Goal: Find specific page/section: Find specific page/section

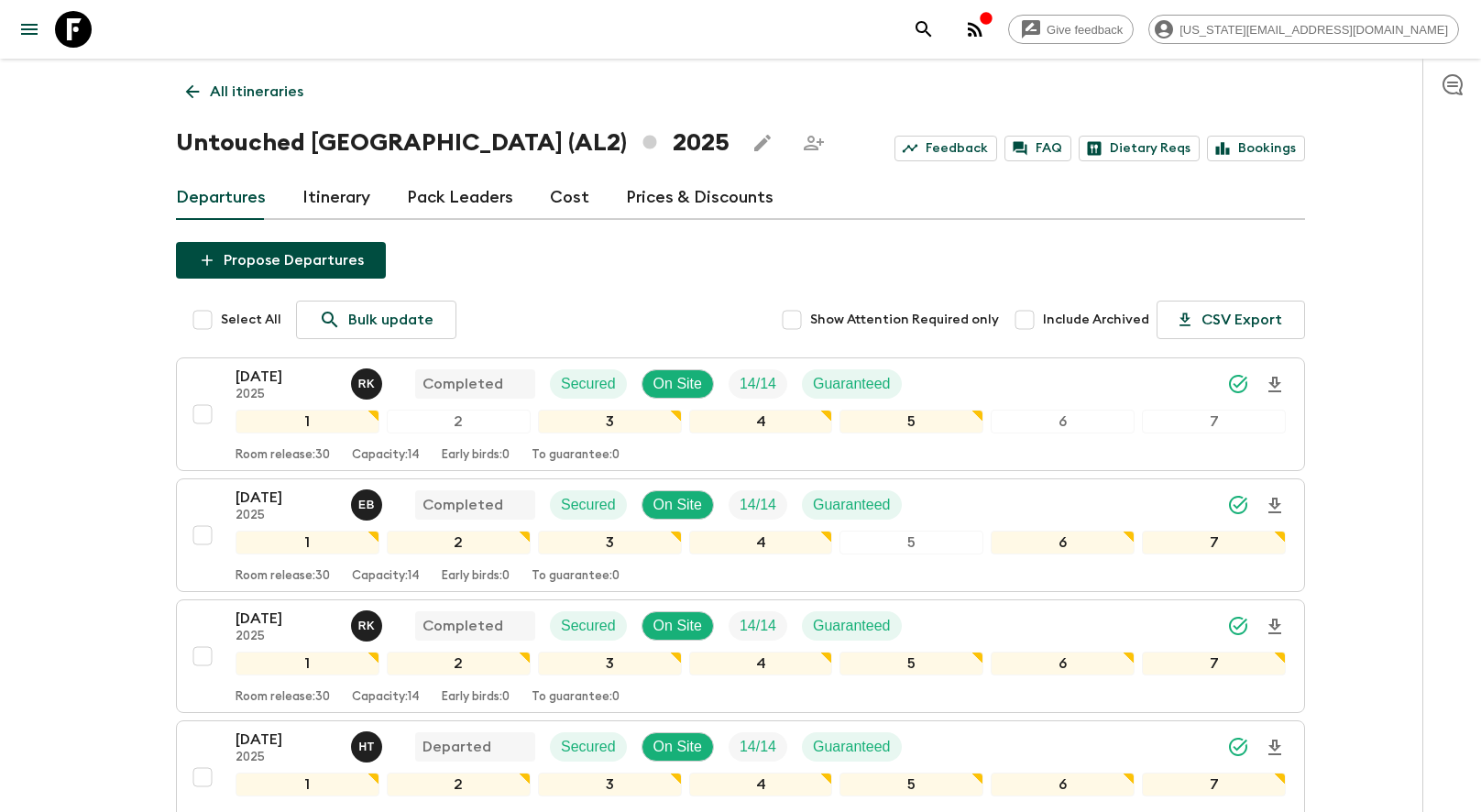
scroll to position [122, 0]
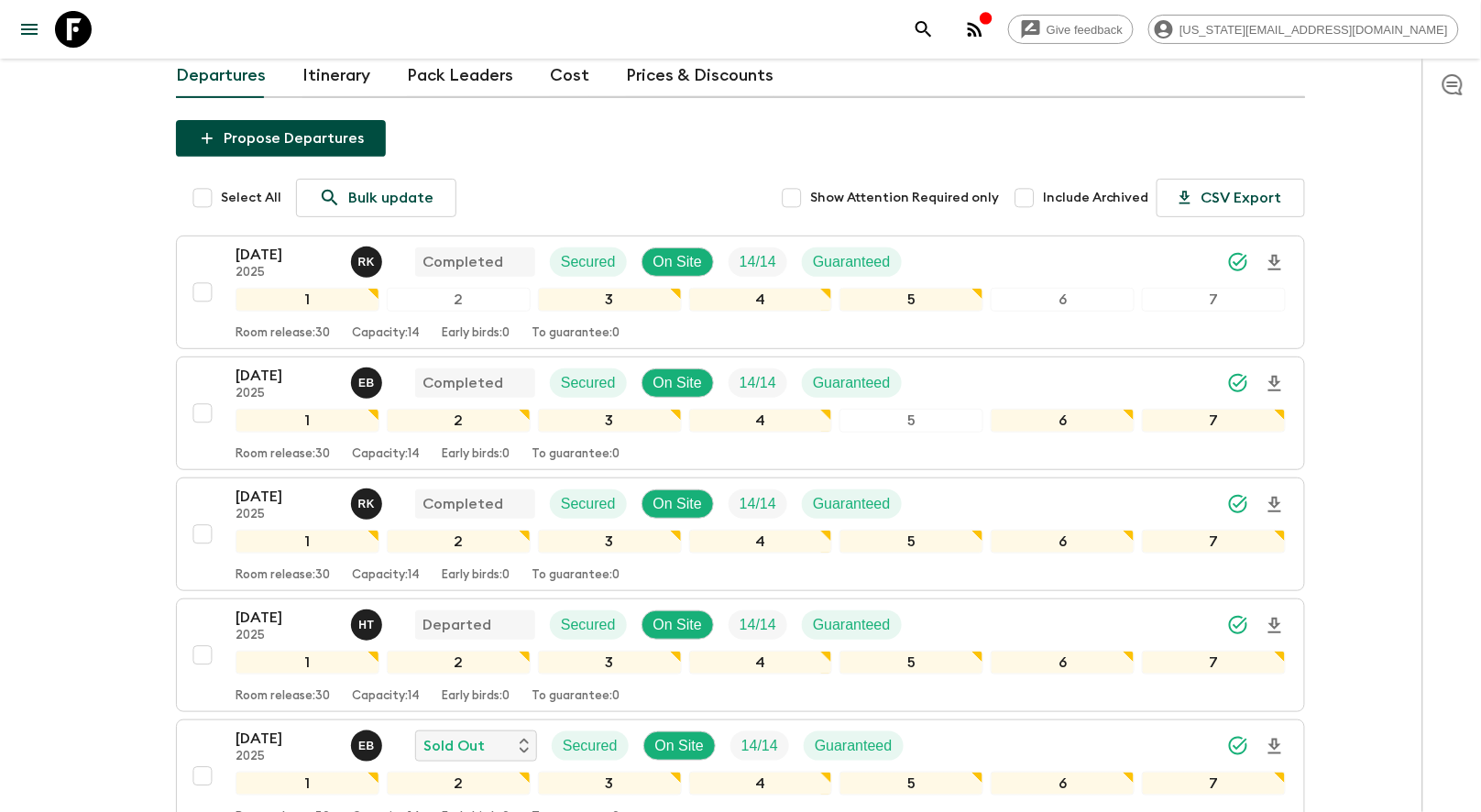
click at [63, 36] on icon at bounding box center [73, 30] width 36 height 36
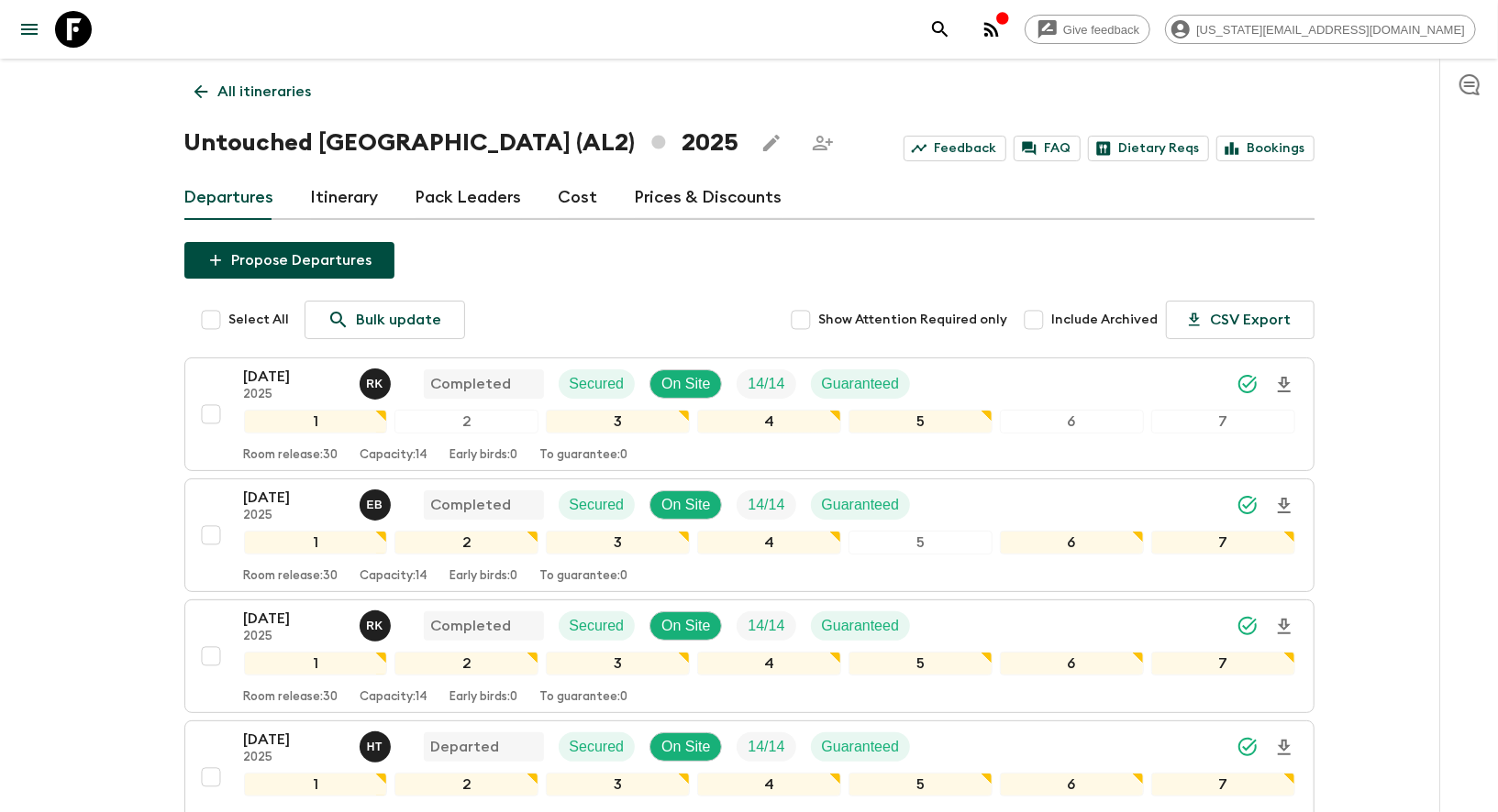
click at [63, 36] on icon at bounding box center [74, 30] width 36 height 36
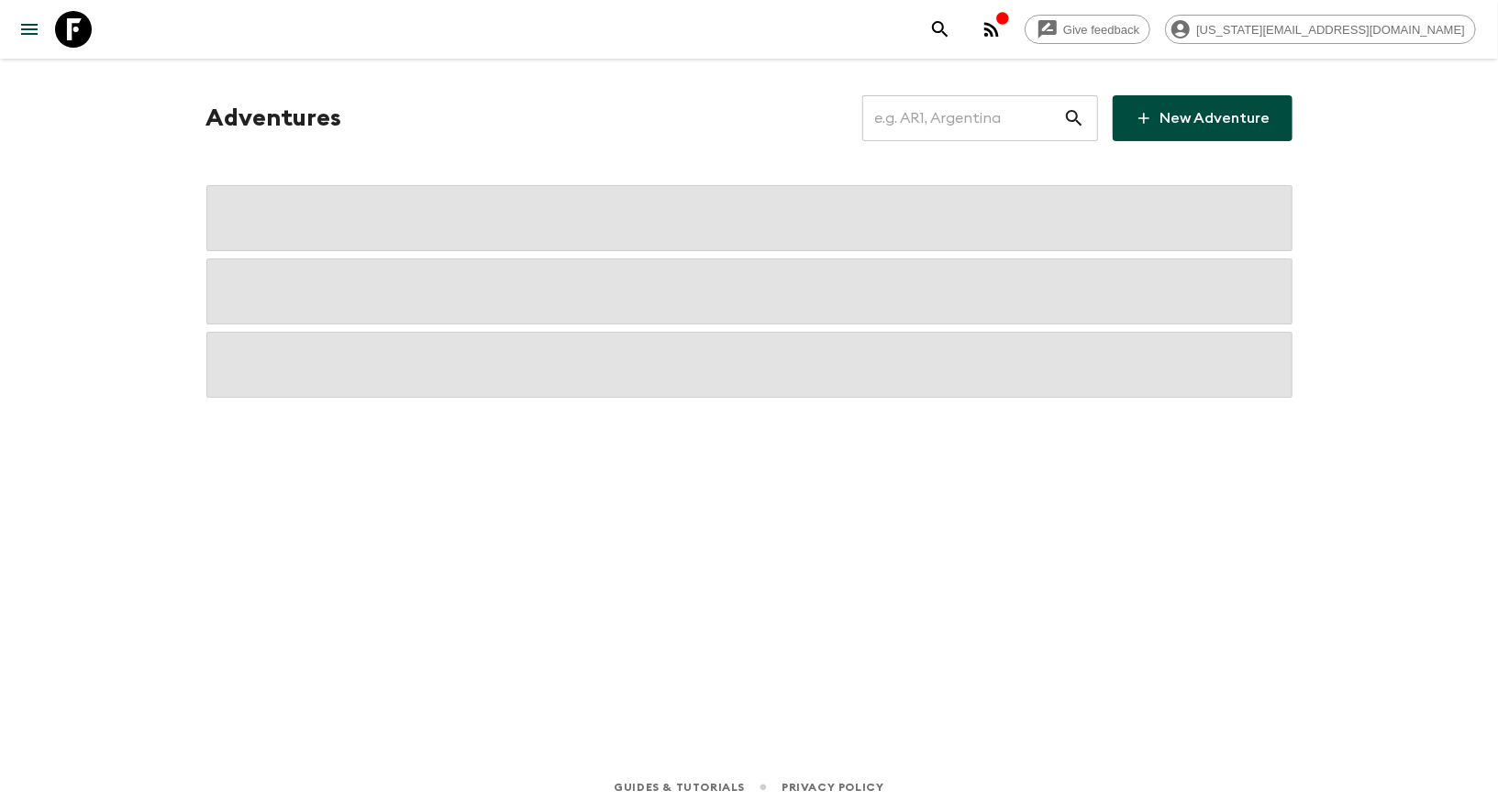
click at [895, 124] on input "text" at bounding box center [962, 118] width 200 height 52
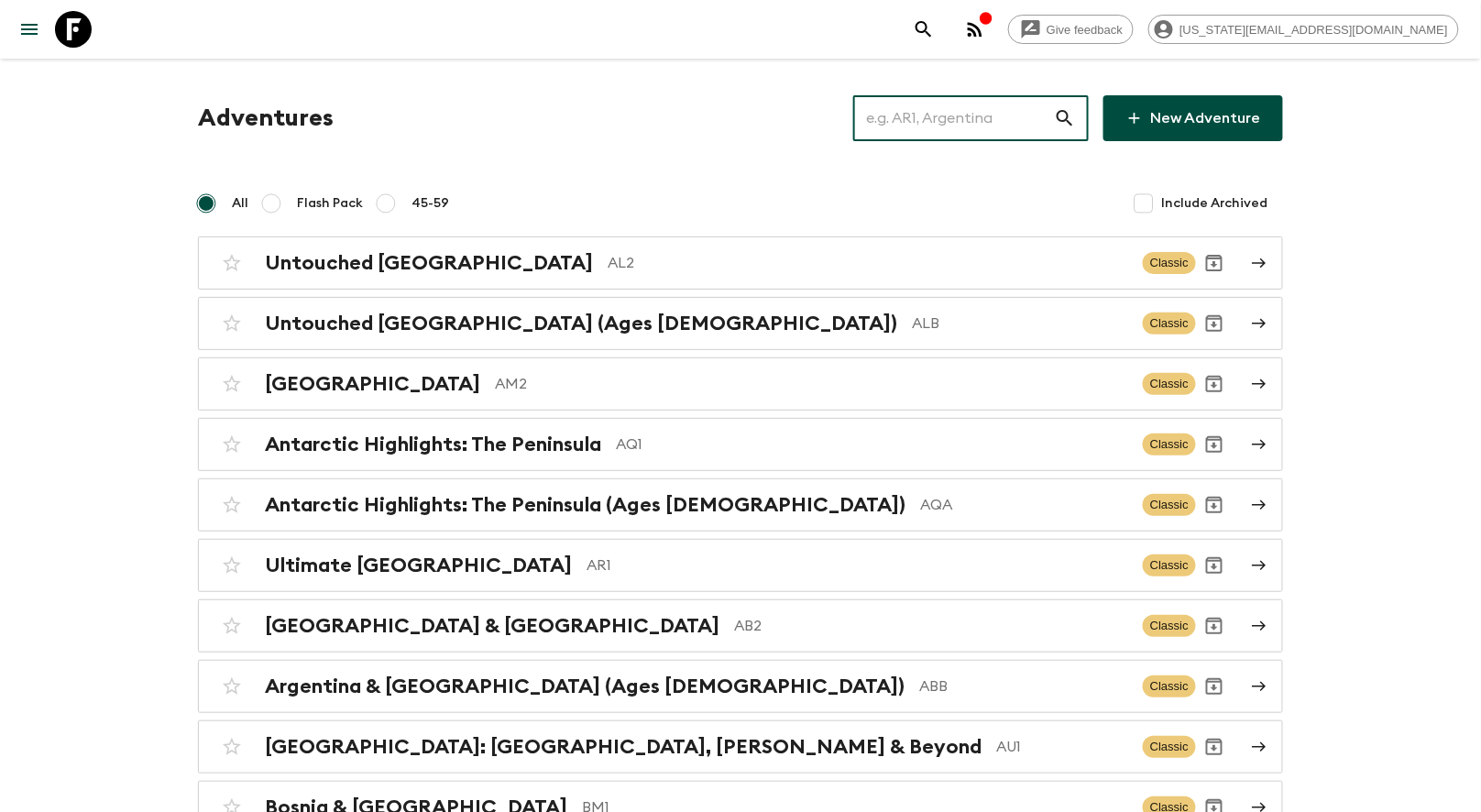
click at [974, 118] on input "text" at bounding box center [953, 118] width 200 height 52
drag, startPoint x: 994, startPoint y: 110, endPoint x: 981, endPoint y: 107, distance: 13.3
click at [993, 110] on input "text" at bounding box center [953, 118] width 200 height 52
